Goal: Task Accomplishment & Management: Manage account settings

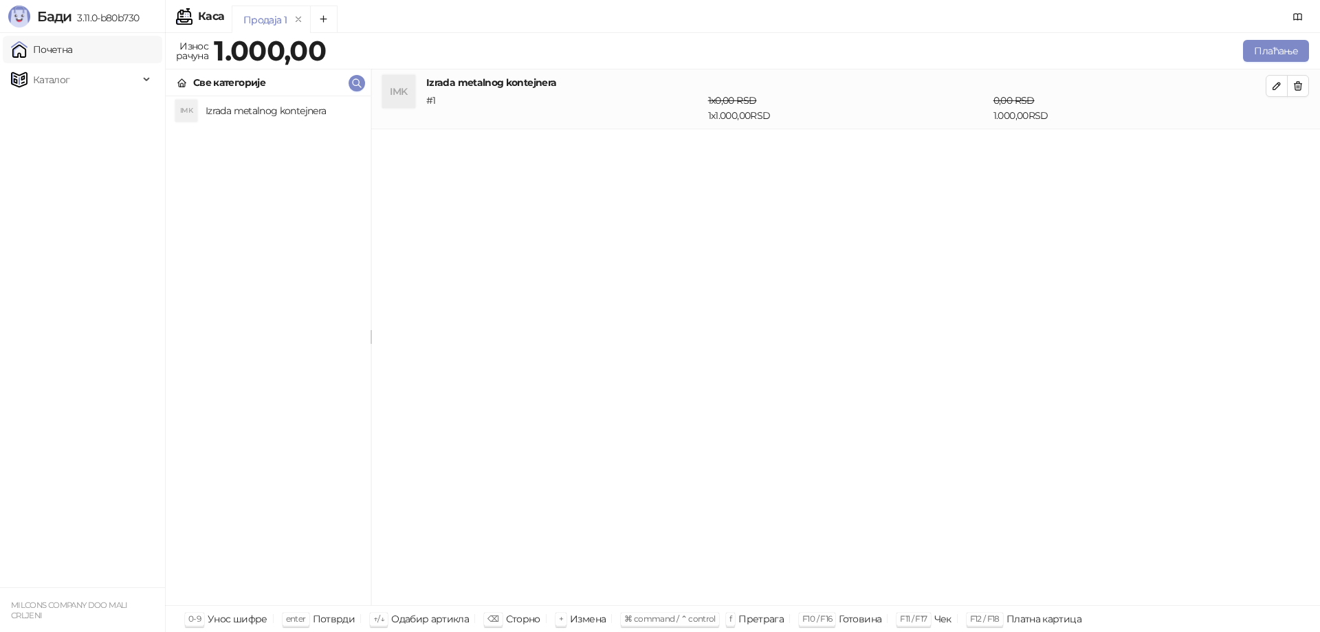
click at [55, 52] on link "Почетна" at bounding box center [42, 50] width 62 height 28
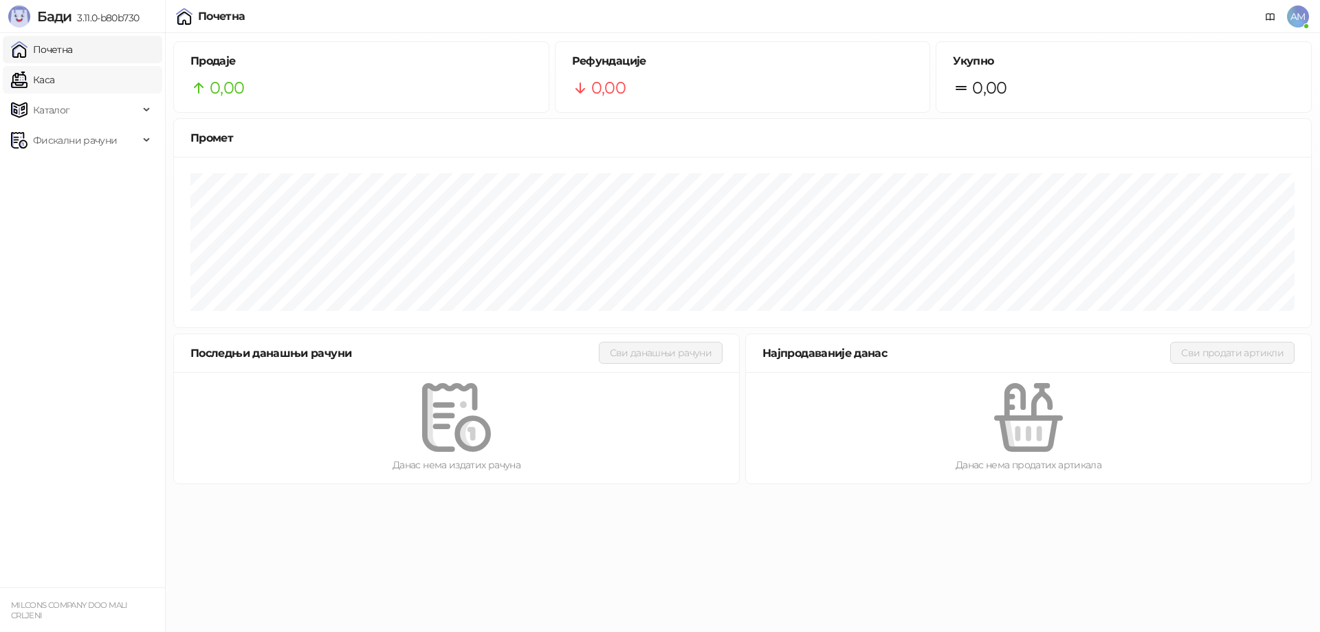
click at [54, 83] on link "Каса" at bounding box center [32, 80] width 43 height 28
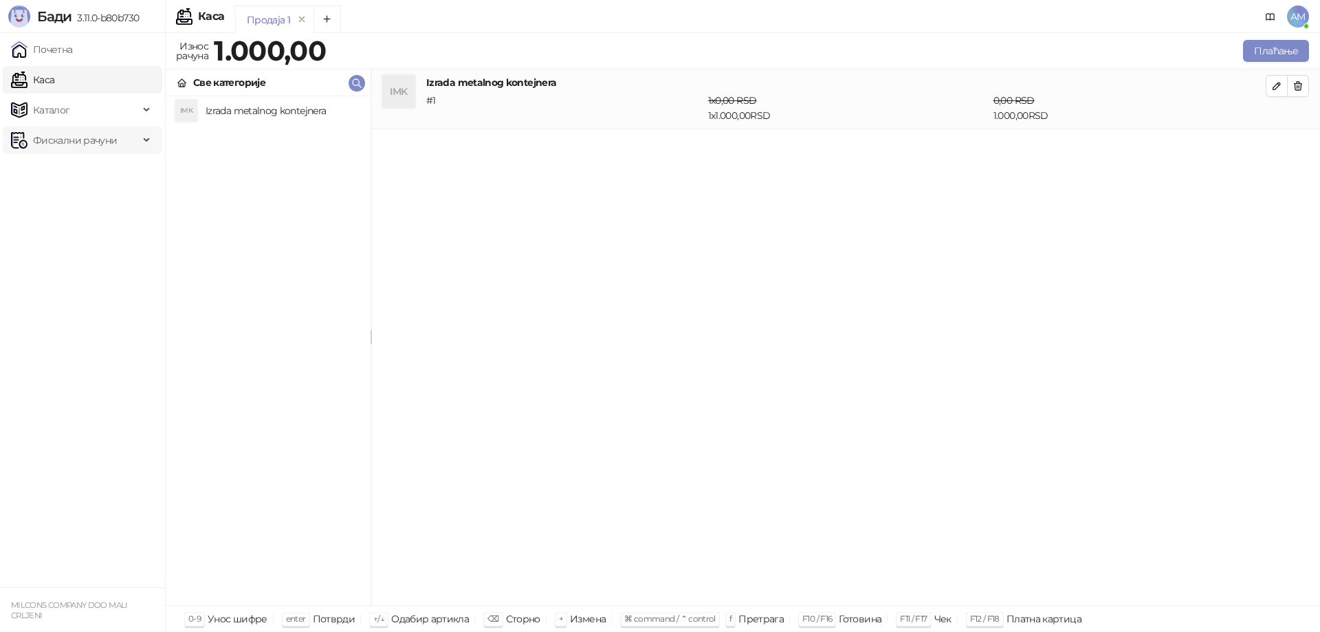
click at [114, 137] on span "Фискални рачуни" at bounding box center [75, 141] width 84 height 28
click at [65, 48] on link "Почетна" at bounding box center [42, 50] width 62 height 28
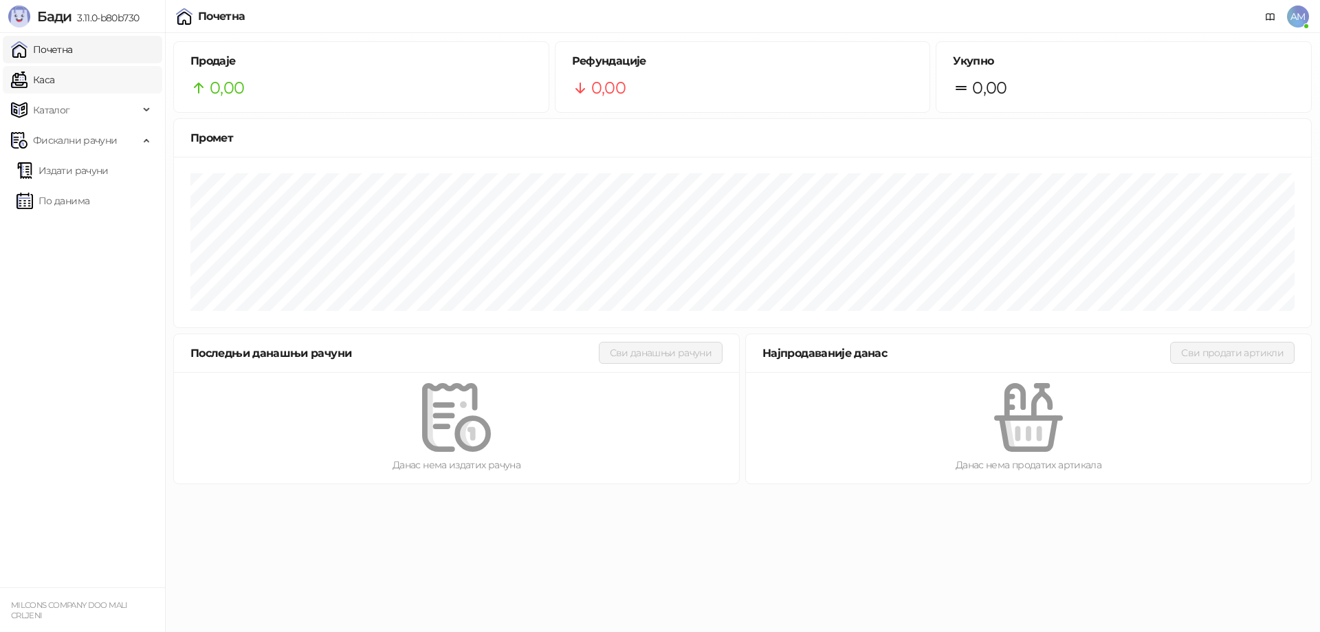
click at [54, 80] on link "Каса" at bounding box center [32, 80] width 43 height 28
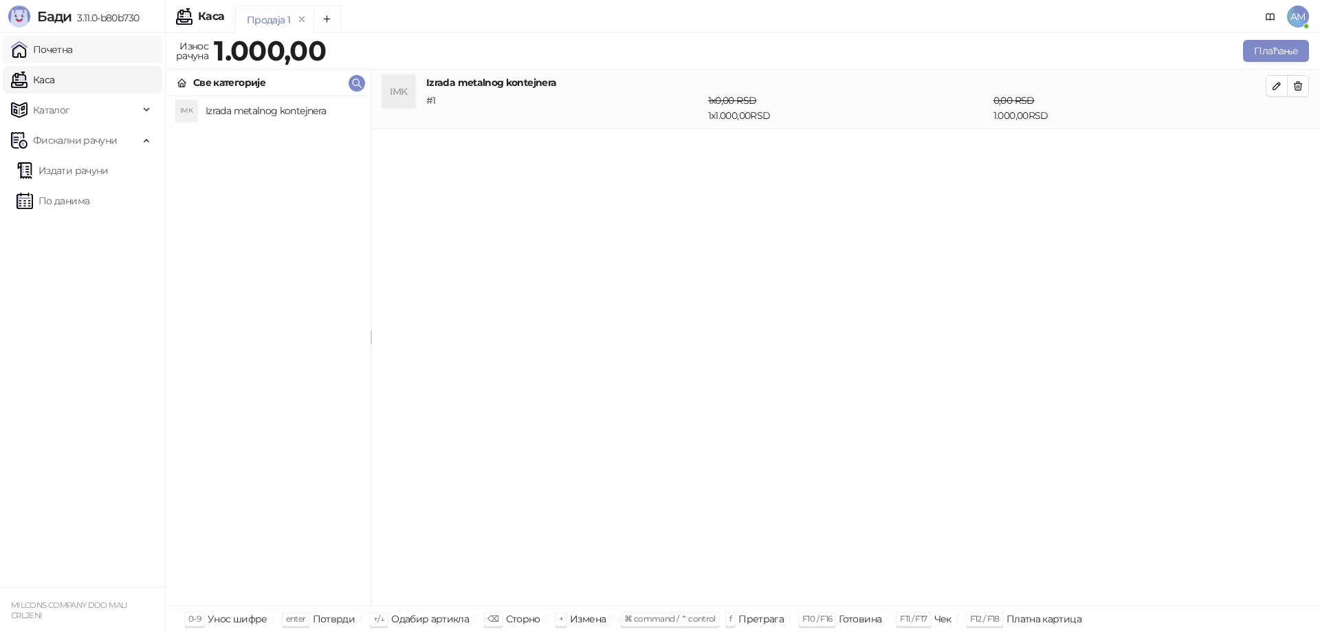
click at [56, 38] on link "Почетна" at bounding box center [42, 50] width 62 height 28
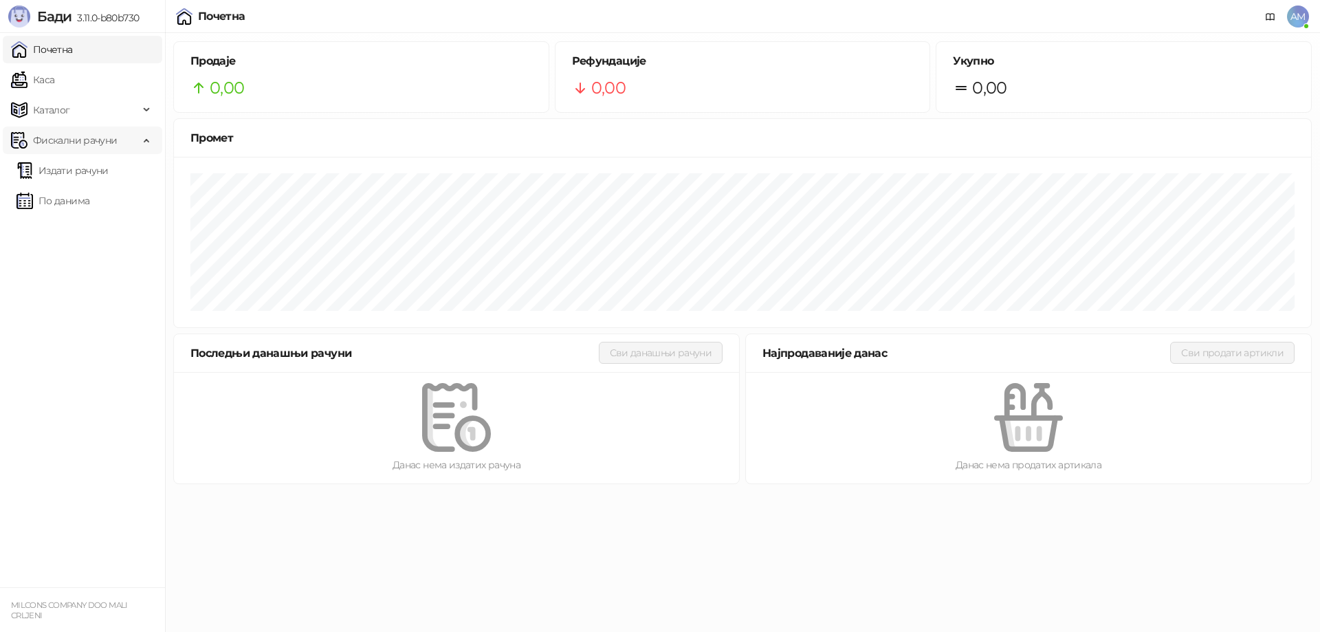
click at [142, 142] on div "Фискални рачуни" at bounding box center [83, 141] width 160 height 28
click at [1293, 14] on span "AM" at bounding box center [1298, 17] width 22 height 22
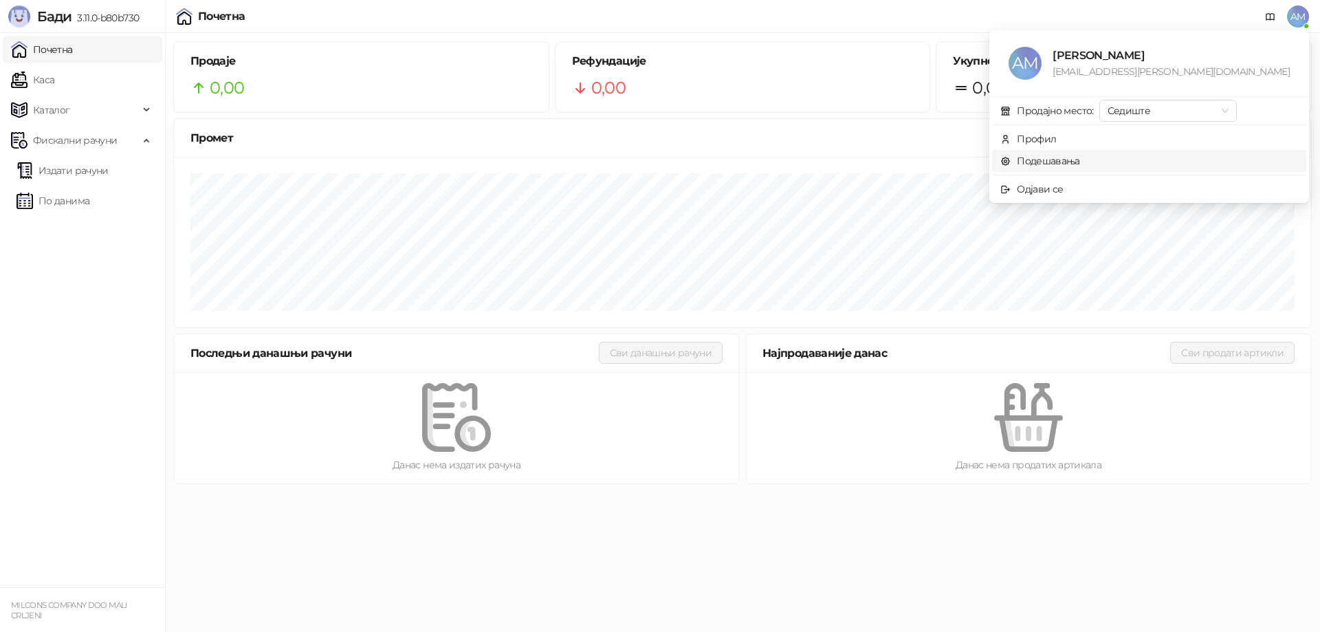
click at [1080, 164] on link "Подешавања" at bounding box center [1040, 161] width 80 height 12
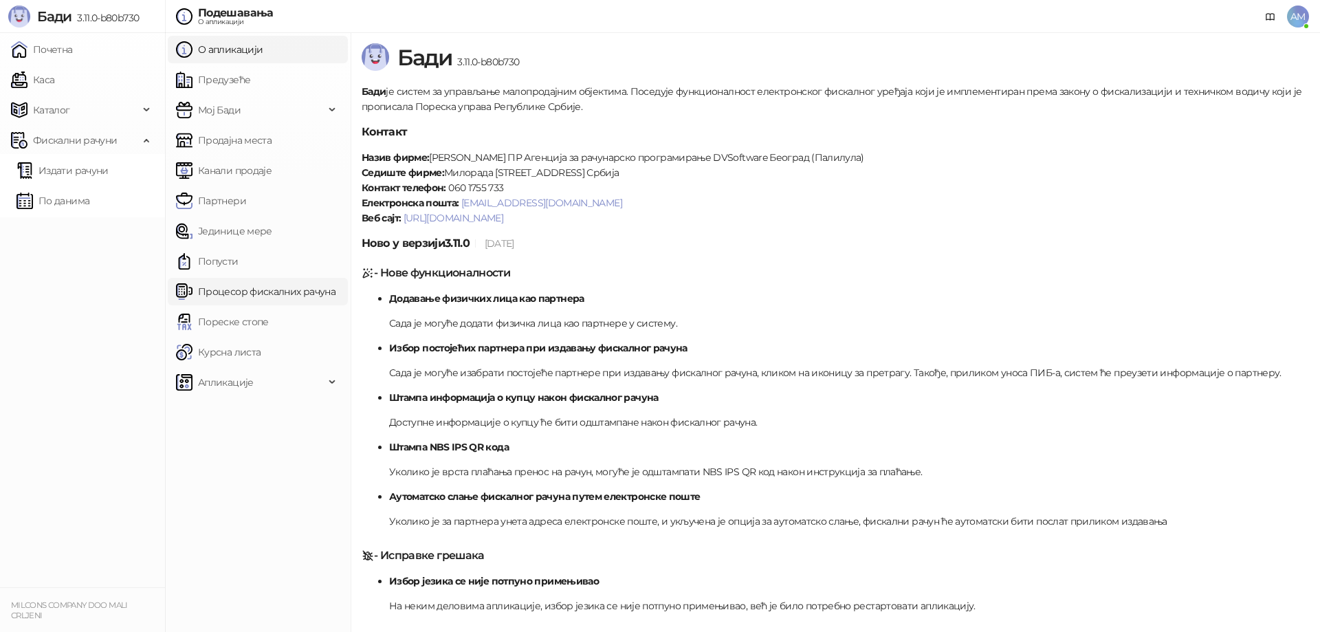
click at [257, 289] on link "Процесор фискалних рачуна" at bounding box center [256, 292] width 160 height 28
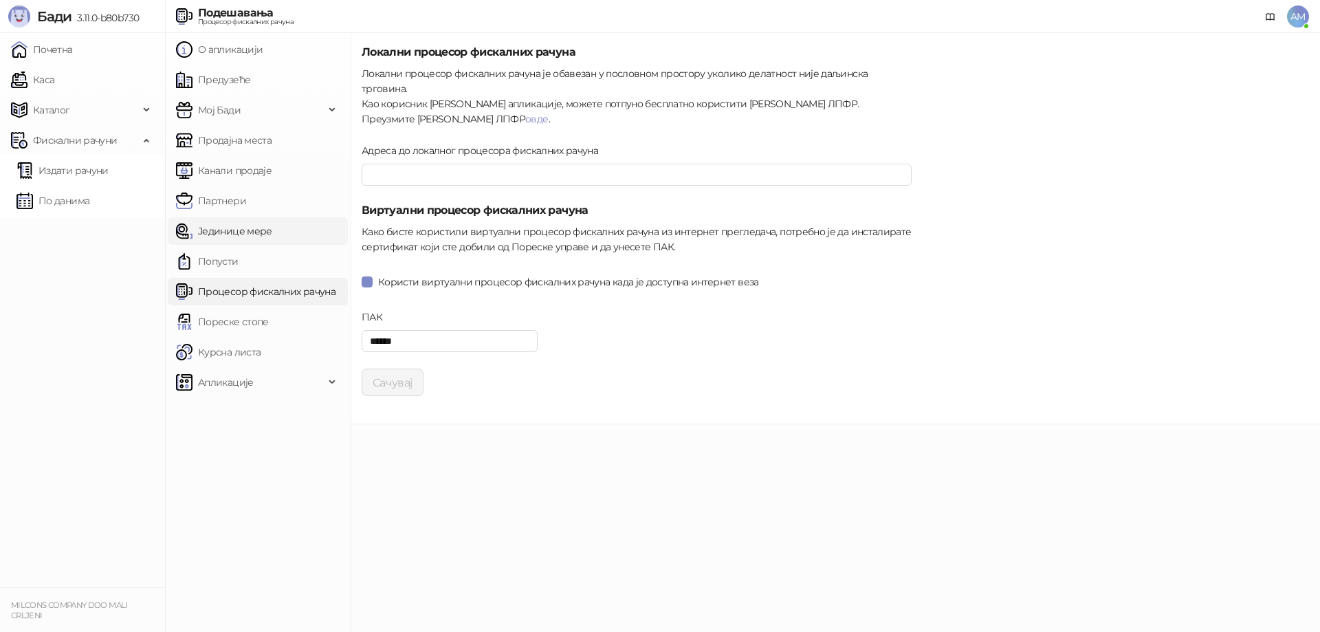
click at [213, 234] on link "Јединице мере" at bounding box center [224, 231] width 96 height 28
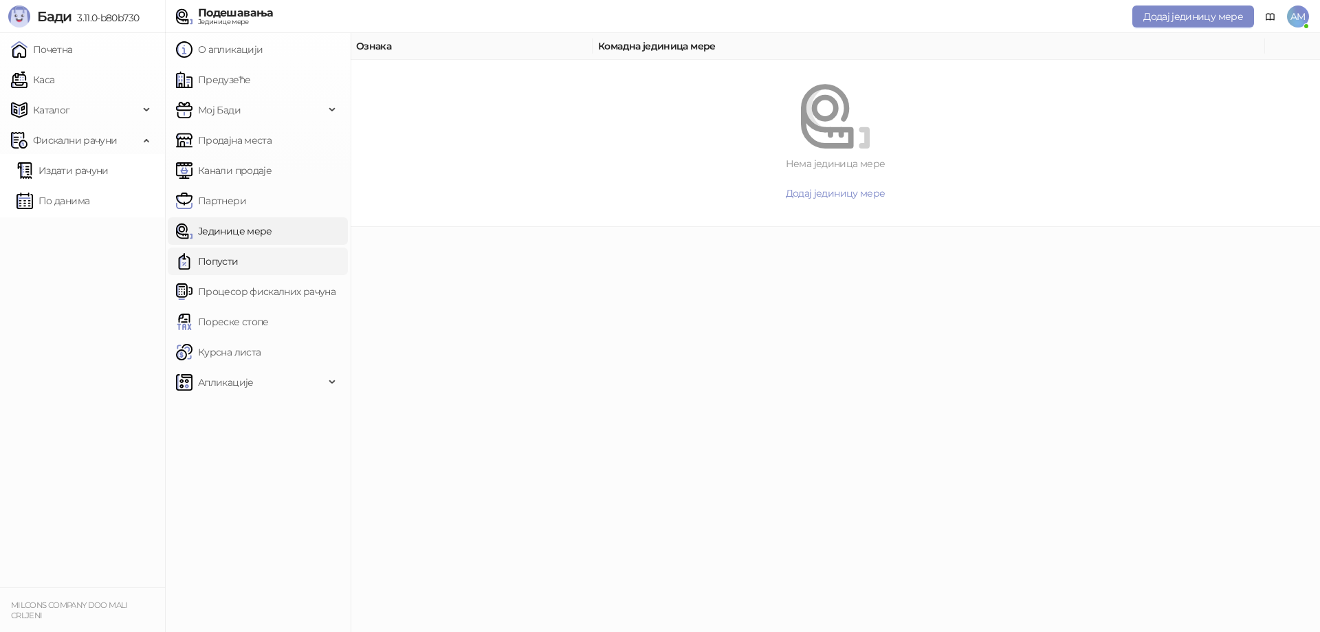
click at [229, 259] on link "Попусти" at bounding box center [207, 262] width 63 height 28
click at [223, 224] on link "Јединице мере" at bounding box center [224, 231] width 96 height 28
click at [217, 201] on link "Партнери" at bounding box center [211, 201] width 70 height 28
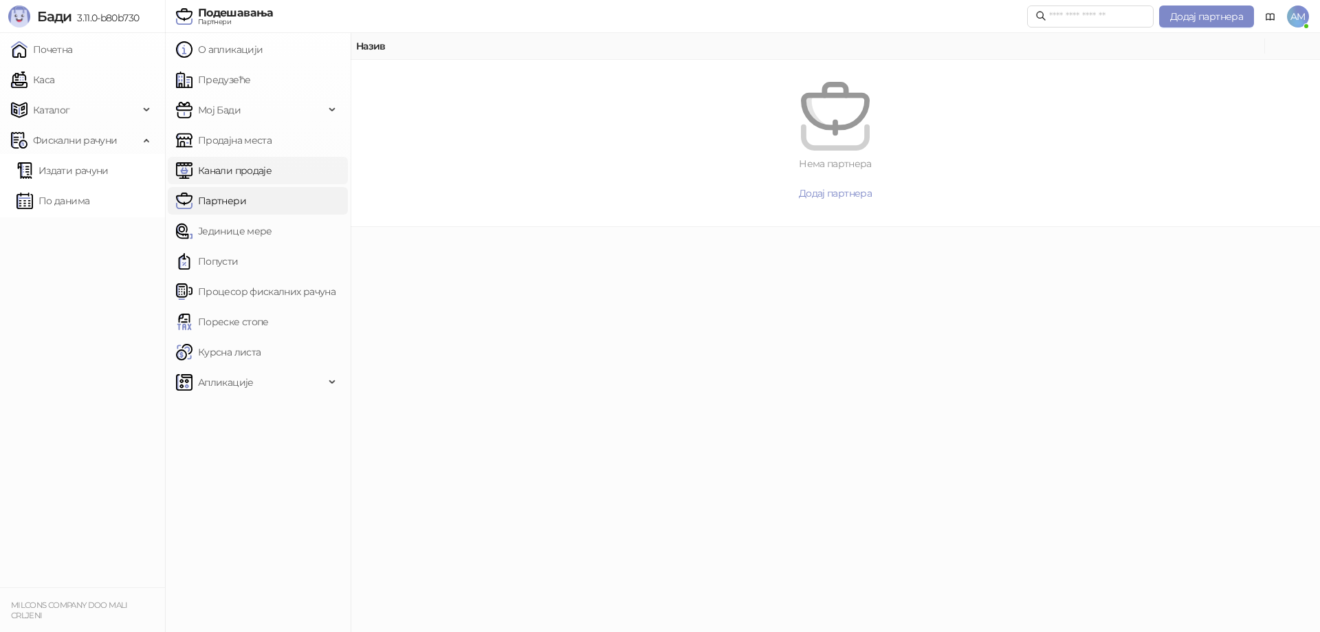
click at [226, 173] on link "Канали продаје" at bounding box center [224, 171] width 96 height 28
click at [230, 143] on link "Продајна места" at bounding box center [224, 141] width 96 height 28
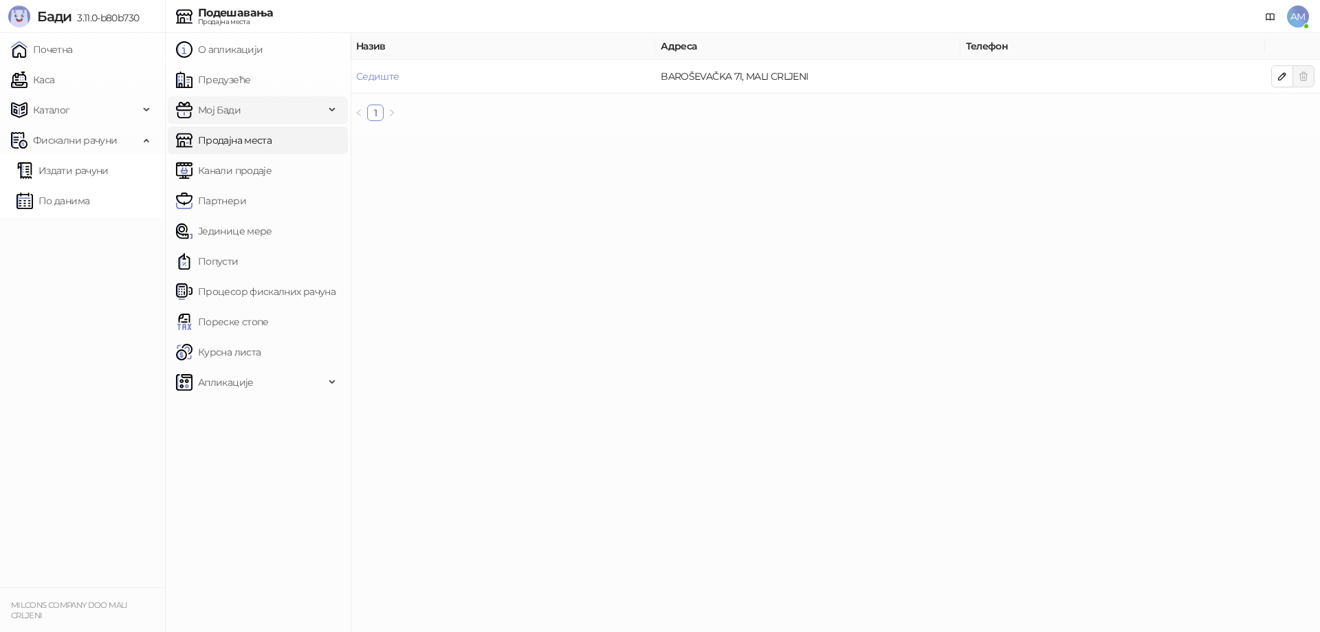
click at [232, 104] on span "Мој Бади" at bounding box center [219, 110] width 43 height 28
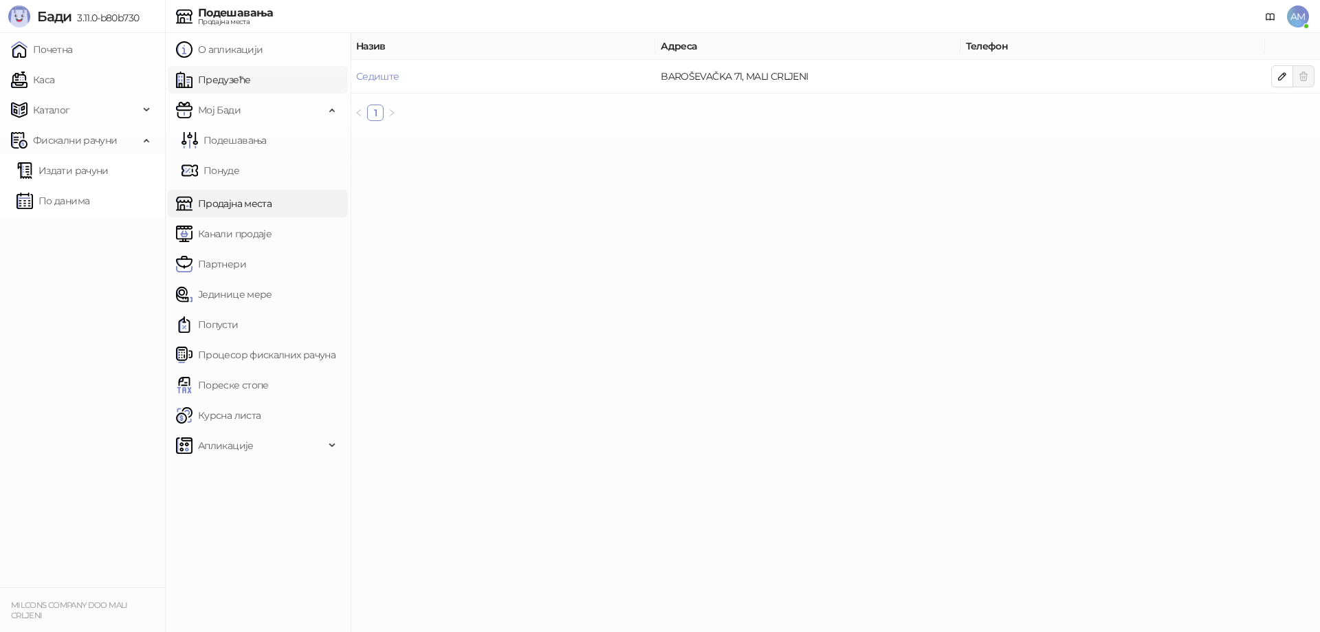
click at [233, 87] on link "Предузеће" at bounding box center [213, 80] width 74 height 28
